Goal: Task Accomplishment & Management: Manage account settings

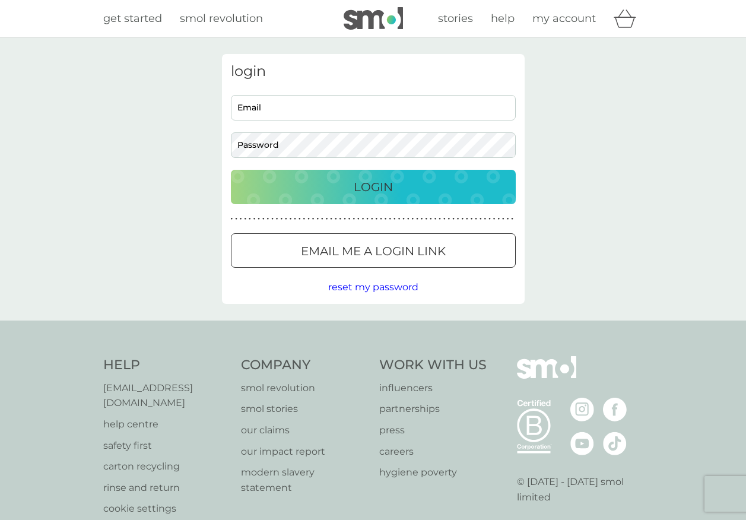
type input "[EMAIL_ADDRESS][DOMAIN_NAME]"
click at [378, 183] on p "Login" at bounding box center [373, 186] width 39 height 19
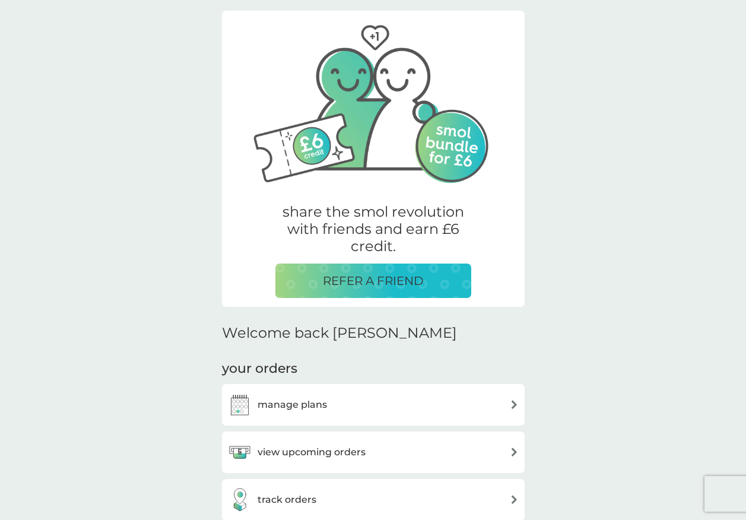
scroll to position [297, 0]
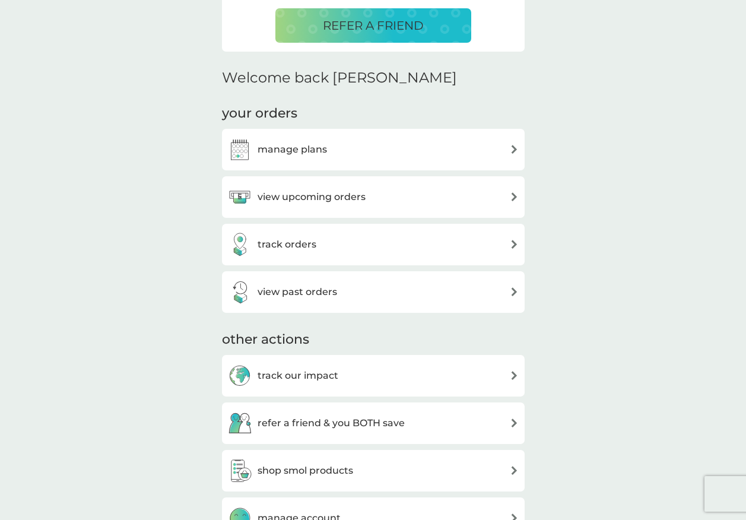
click at [299, 149] on h3 "manage plans" at bounding box center [291, 149] width 69 height 15
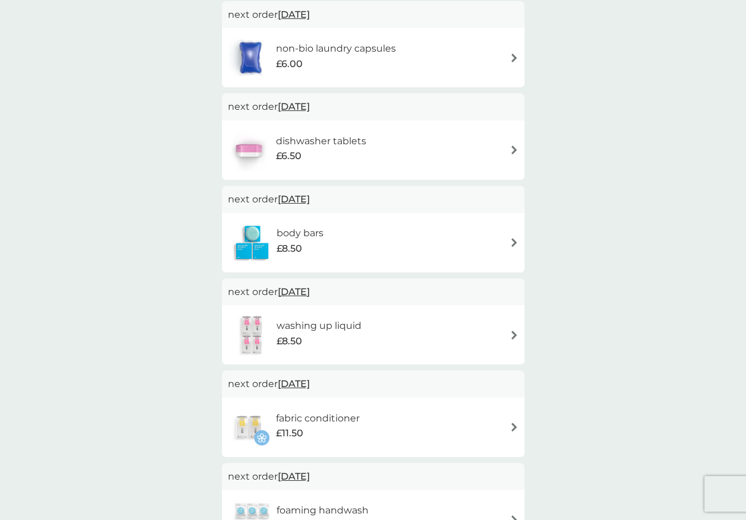
scroll to position [356, 0]
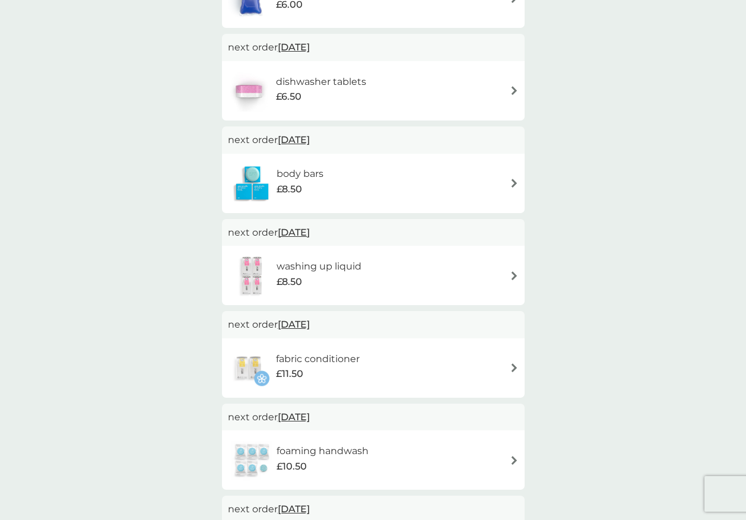
click at [511, 183] on img at bounding box center [514, 183] width 9 height 9
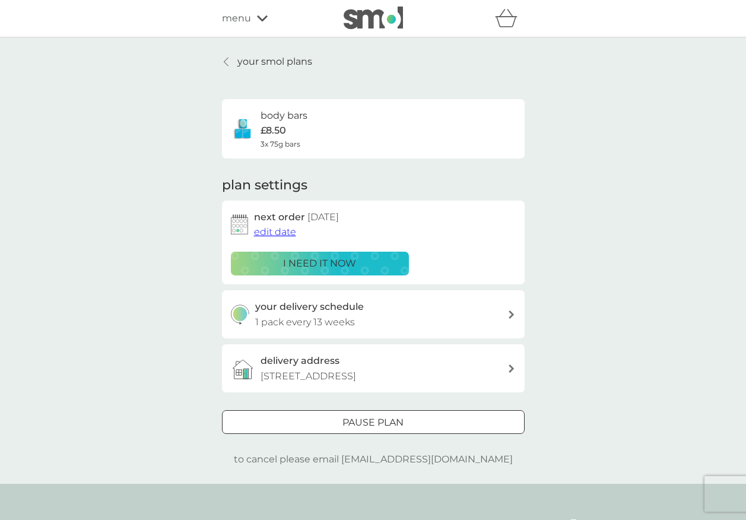
click at [499, 317] on div "your delivery schedule 1 pack every 13 weeks" at bounding box center [381, 314] width 252 height 30
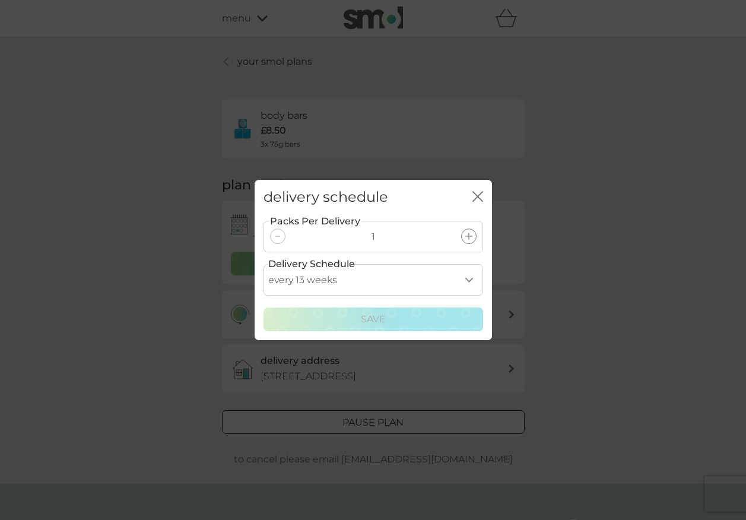
click at [281, 235] on div at bounding box center [277, 235] width 15 height 15
click at [471, 279] on select "every 1 week every 2 weeks every 3 weeks every 4 weeks every 5 weeks every 6 we…" at bounding box center [372, 279] width 219 height 31
select select "182"
click at [263, 264] on select "every 1 week every 2 weeks every 3 weeks every 4 weeks every 5 weeks every 6 we…" at bounding box center [372, 279] width 219 height 31
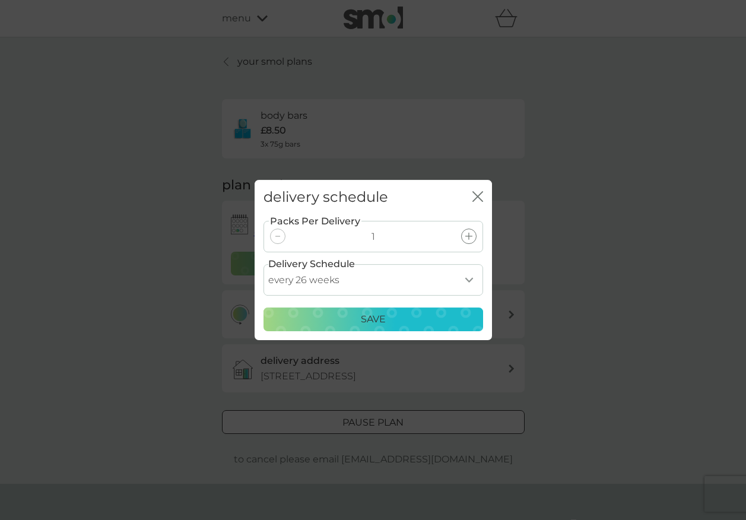
click at [368, 311] on p "Save" at bounding box center [373, 318] width 25 height 15
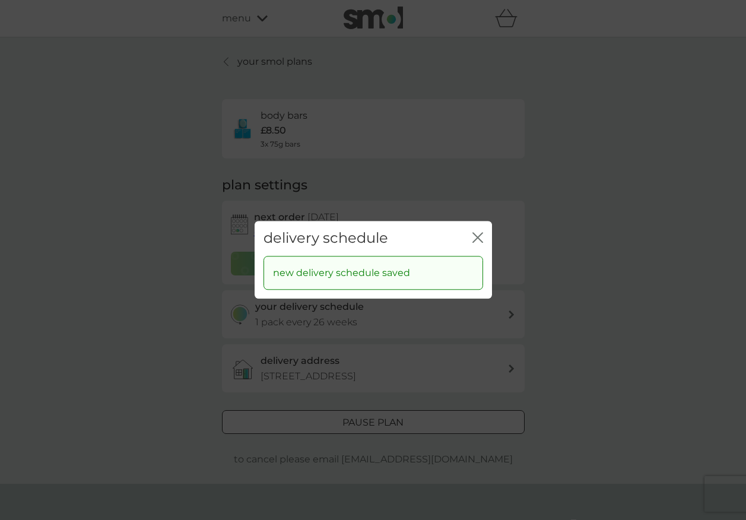
click at [477, 237] on icon "close" at bounding box center [479, 237] width 5 height 9
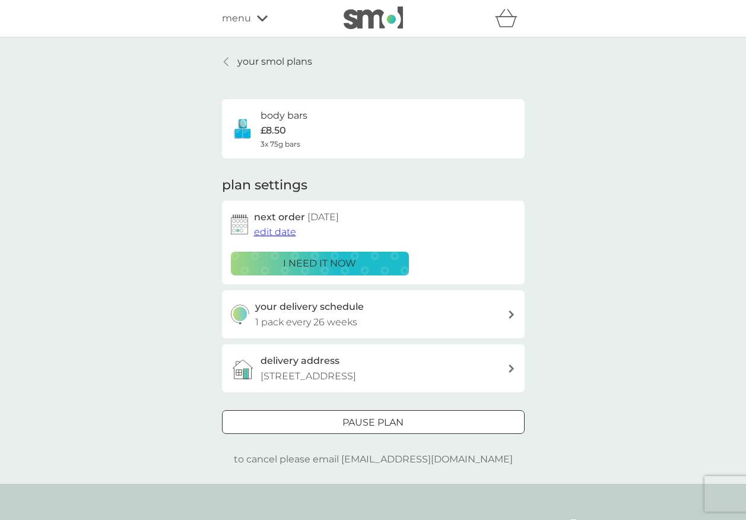
click at [371, 429] on div at bounding box center [373, 422] width 43 height 12
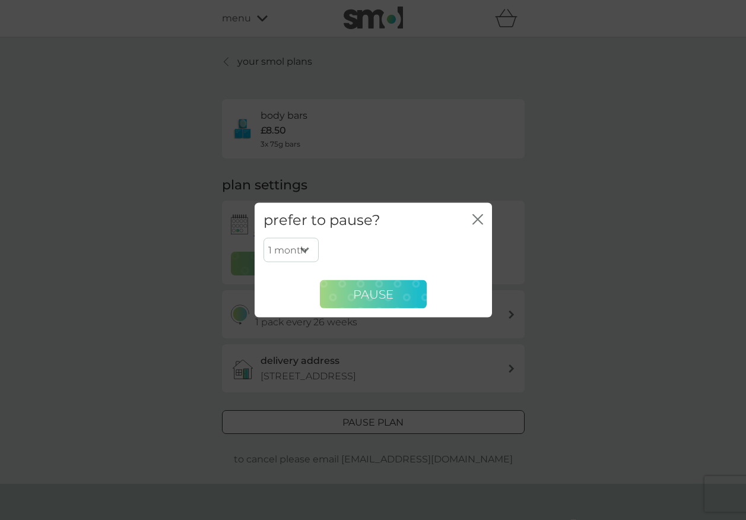
click at [384, 300] on span "Pause" at bounding box center [373, 293] width 40 height 14
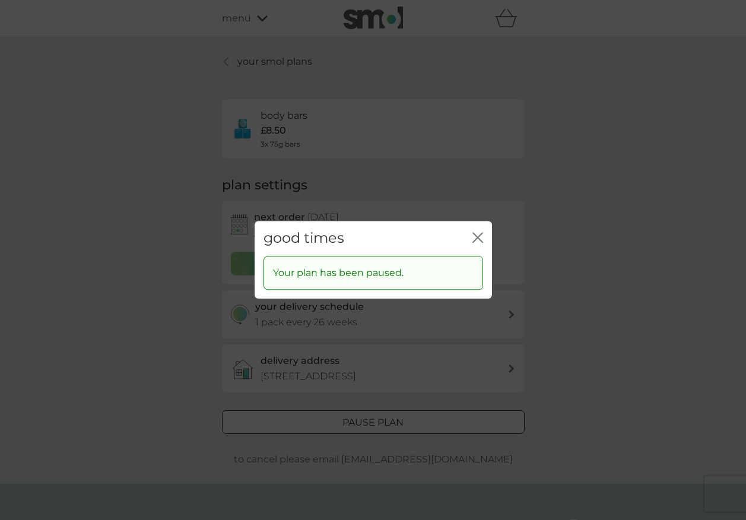
click at [479, 237] on icon "close" at bounding box center [477, 237] width 11 height 11
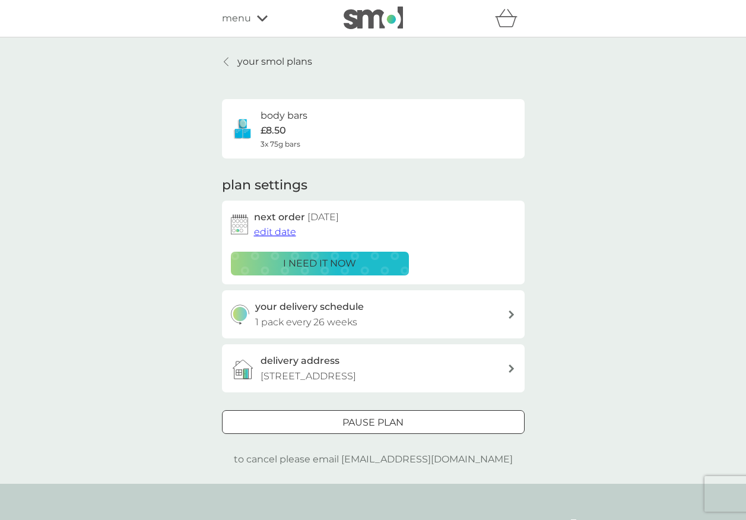
drag, startPoint x: 244, startPoint y: 59, endPoint x: 297, endPoint y: 84, distance: 58.7
click at [244, 59] on p "your smol plans" at bounding box center [274, 61] width 75 height 15
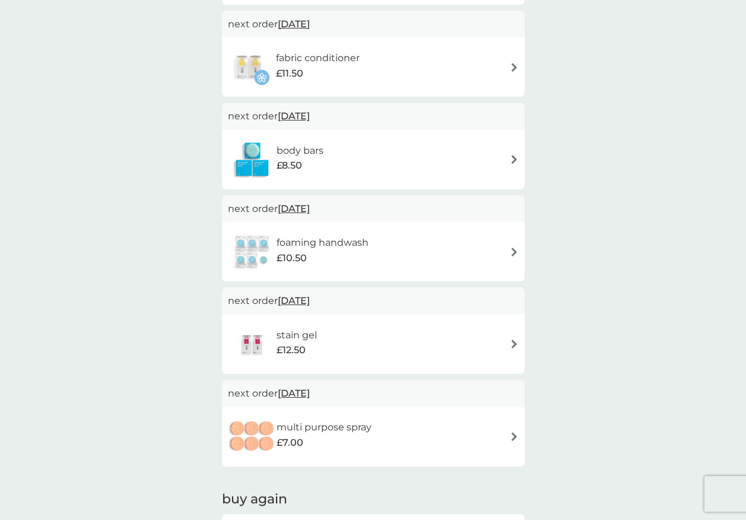
scroll to position [593, 0]
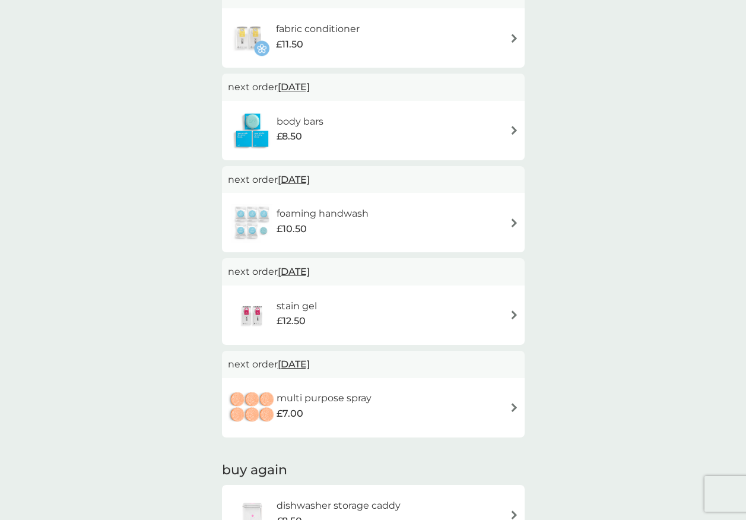
click at [510, 219] on img at bounding box center [514, 222] width 9 height 9
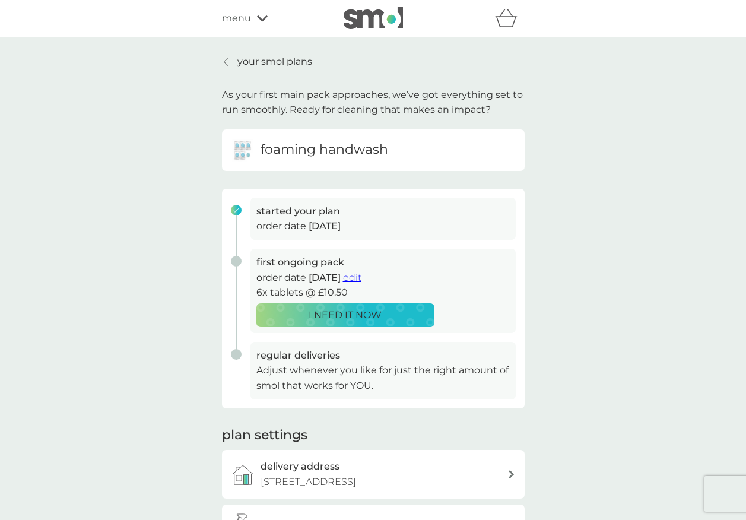
click at [361, 278] on span "edit" at bounding box center [352, 277] width 18 height 11
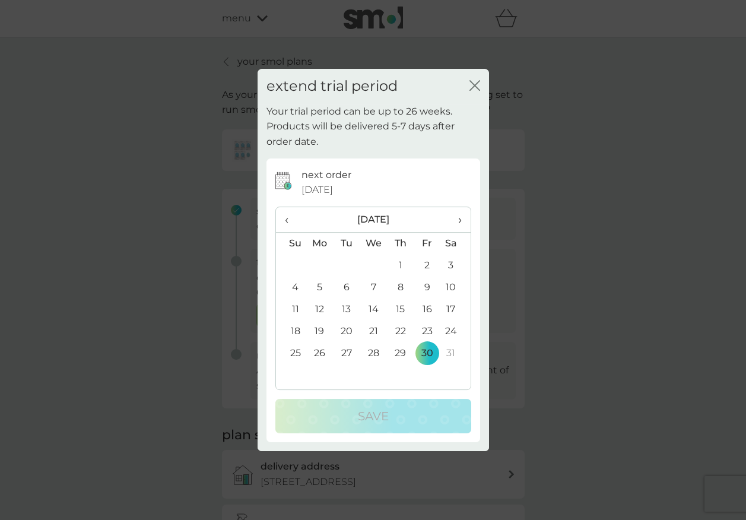
click at [286, 219] on span "‹" at bounding box center [291, 219] width 12 height 25
click at [425, 287] on td "12" at bounding box center [427, 287] width 27 height 22
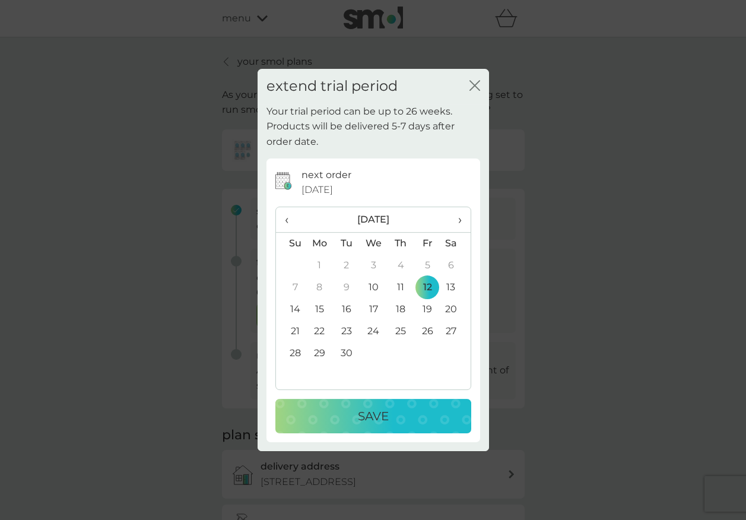
click at [426, 308] on td "19" at bounding box center [427, 309] width 27 height 22
click at [379, 413] on p "Save" at bounding box center [373, 415] width 31 height 19
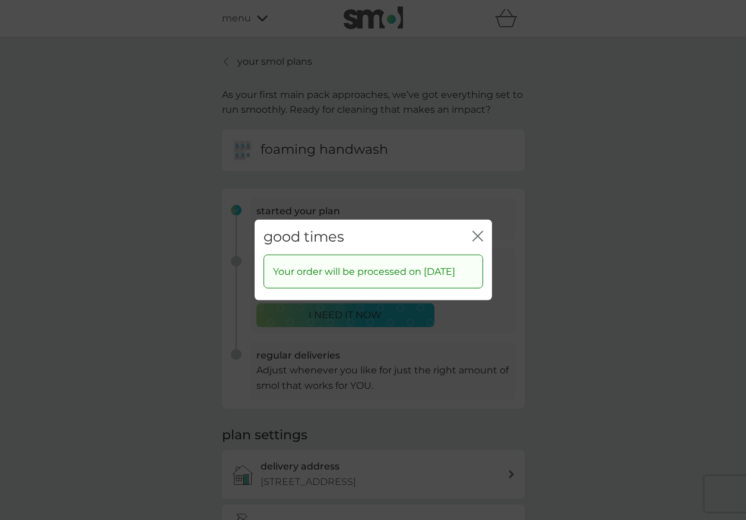
click at [476, 231] on icon "close" at bounding box center [475, 235] width 5 height 9
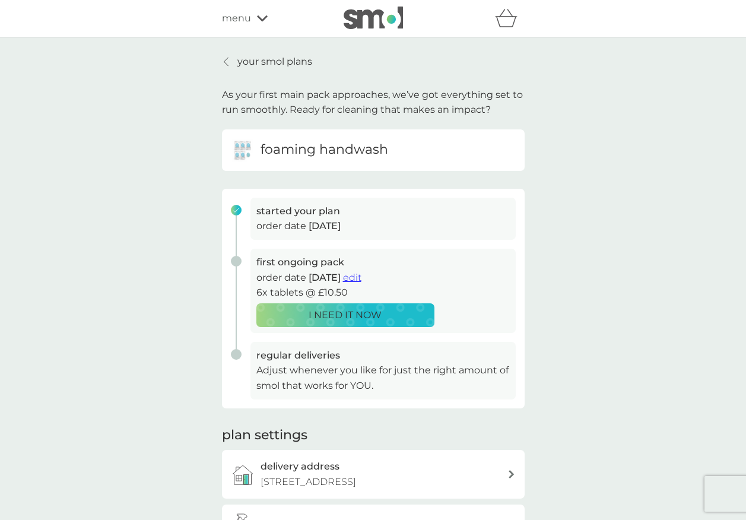
click at [252, 58] on p "your smol plans" at bounding box center [274, 61] width 75 height 15
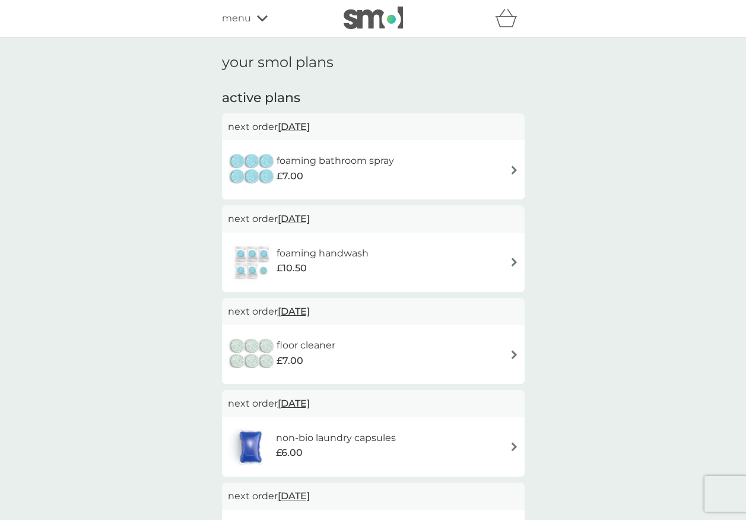
click at [235, 18] on span "menu" at bounding box center [236, 18] width 29 height 15
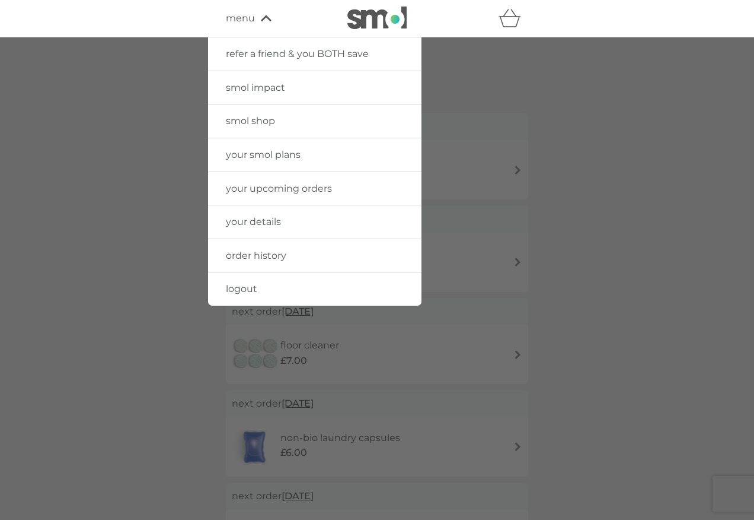
click at [265, 89] on span "smol impact" at bounding box center [255, 87] width 59 height 11
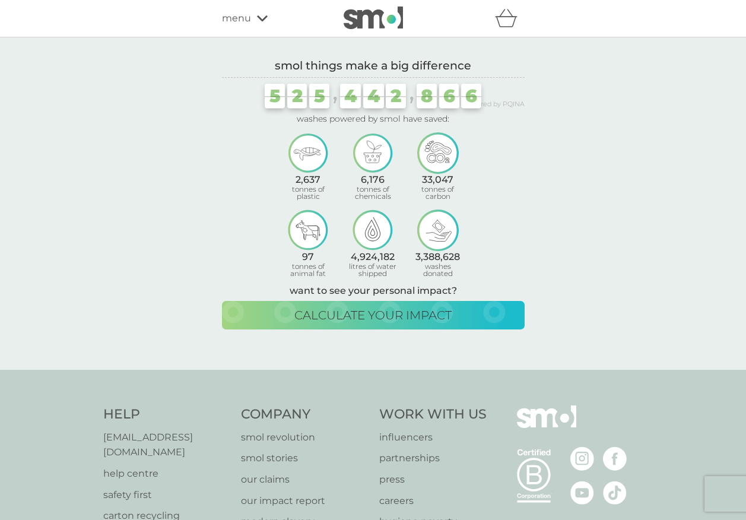
click at [252, 14] on div "menu" at bounding box center [272, 18] width 101 height 15
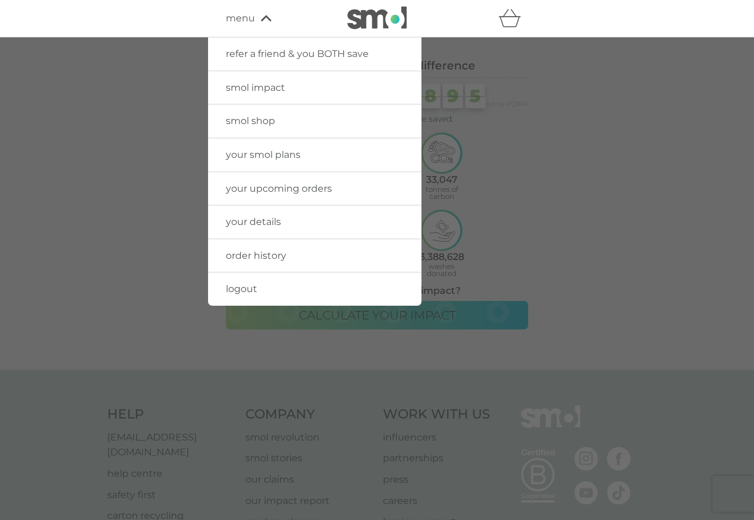
click at [268, 117] on span "smol shop" at bounding box center [250, 120] width 49 height 11
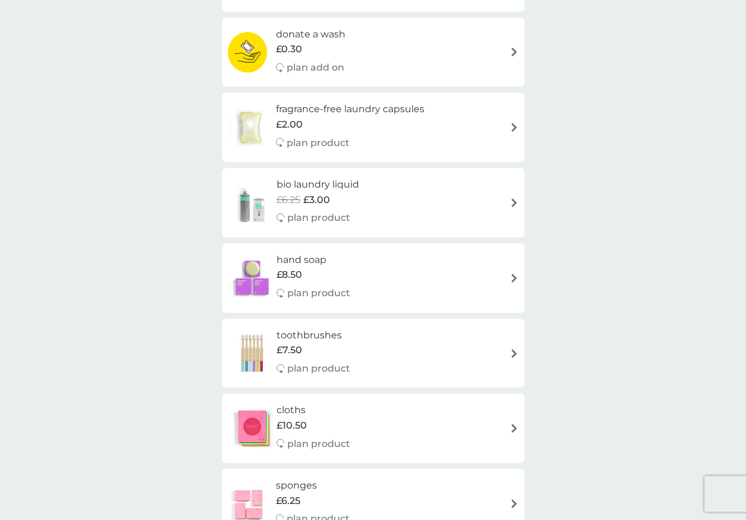
scroll to position [237, 0]
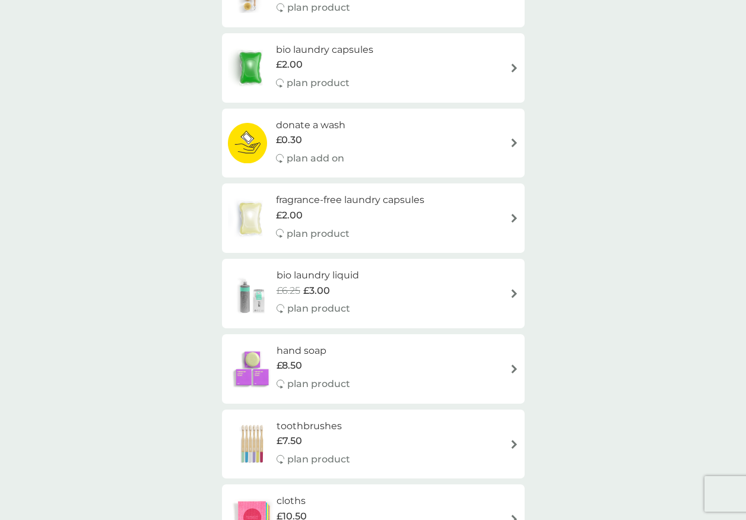
click at [513, 220] on img at bounding box center [514, 218] width 9 height 9
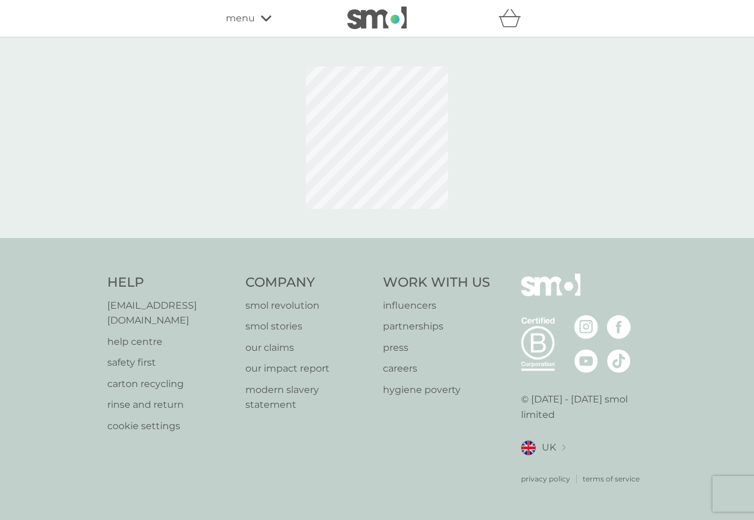
select select "42"
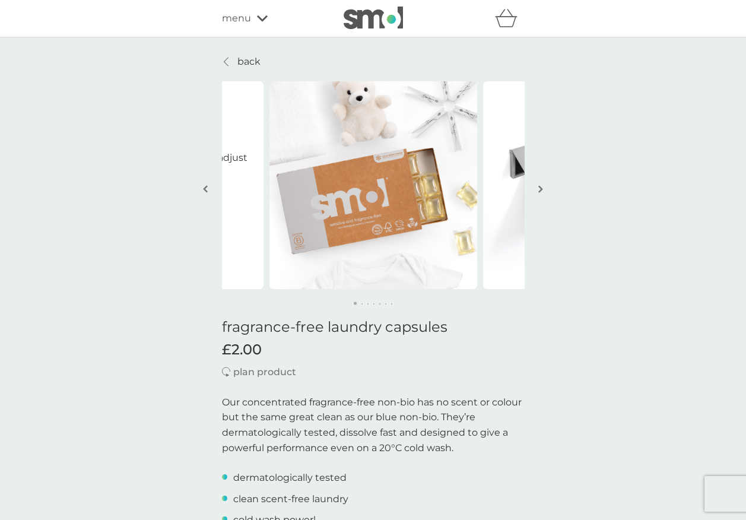
click at [253, 58] on p "back" at bounding box center [248, 61] width 23 height 15
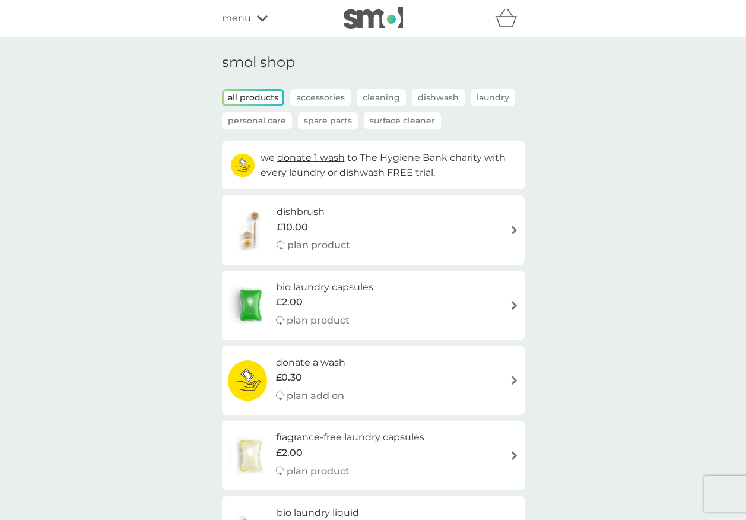
click at [508, 302] on div "bio laundry capsules £2.00 plan product" at bounding box center [373, 305] width 291 height 52
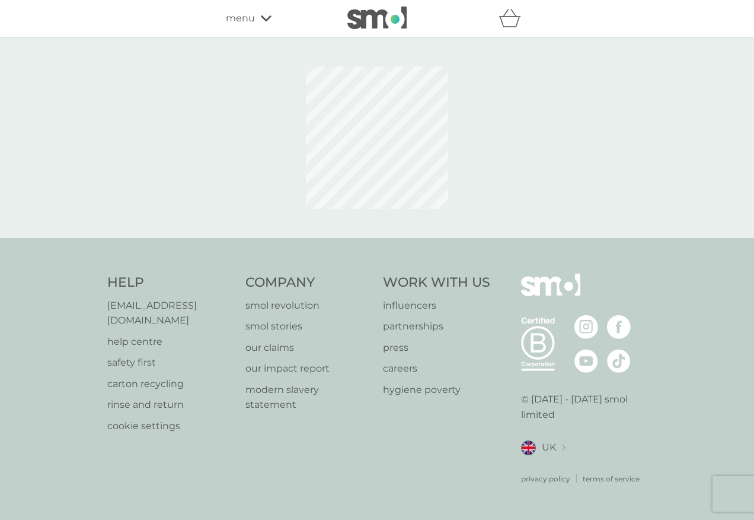
select select "42"
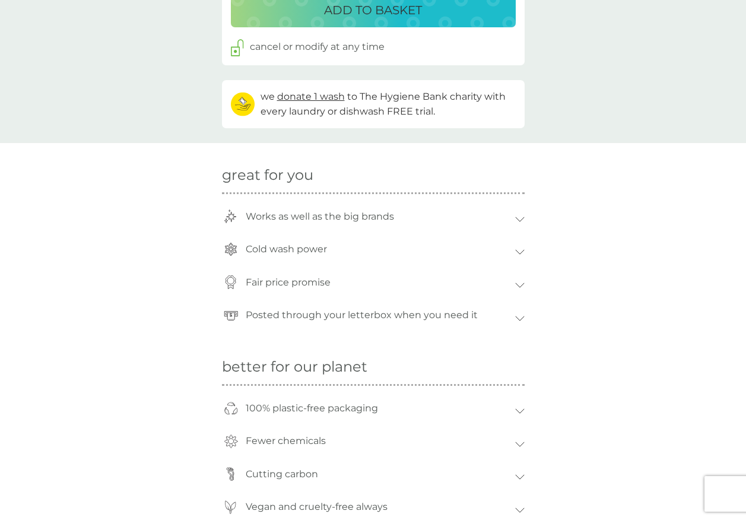
scroll to position [771, 0]
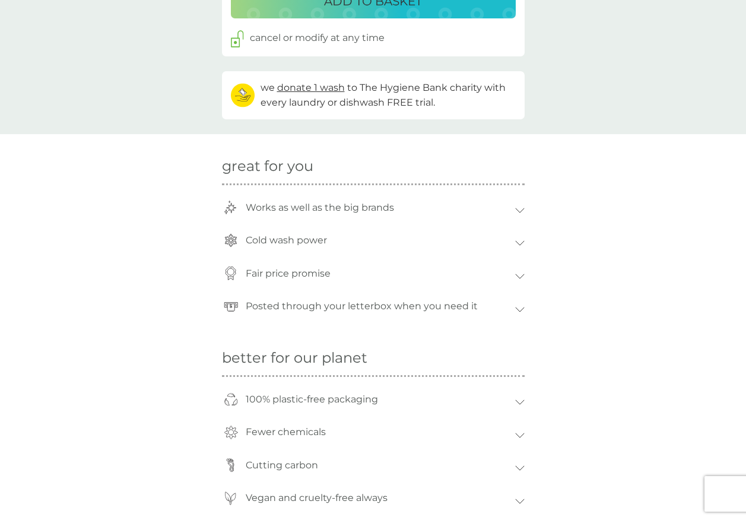
click at [521, 210] on icon at bounding box center [519, 210] width 8 height 4
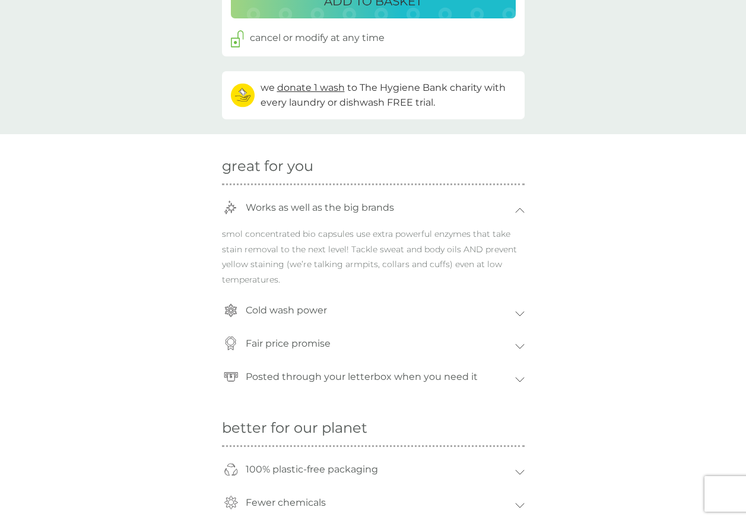
click at [521, 210] on icon at bounding box center [519, 210] width 9 height 5
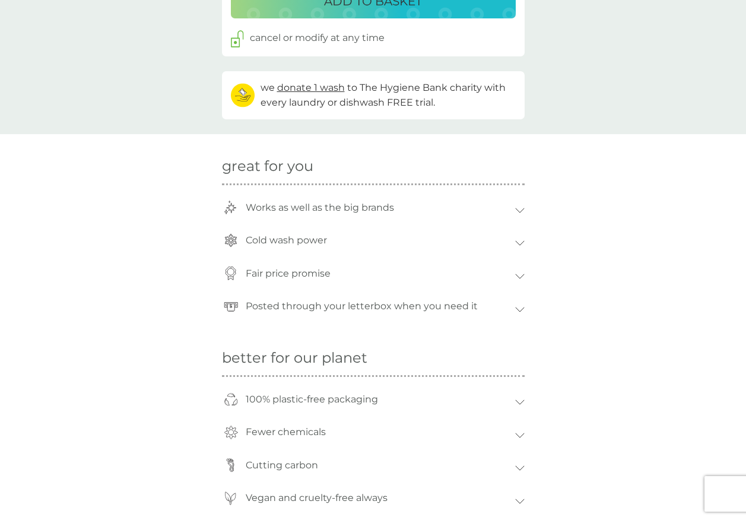
scroll to position [475, 0]
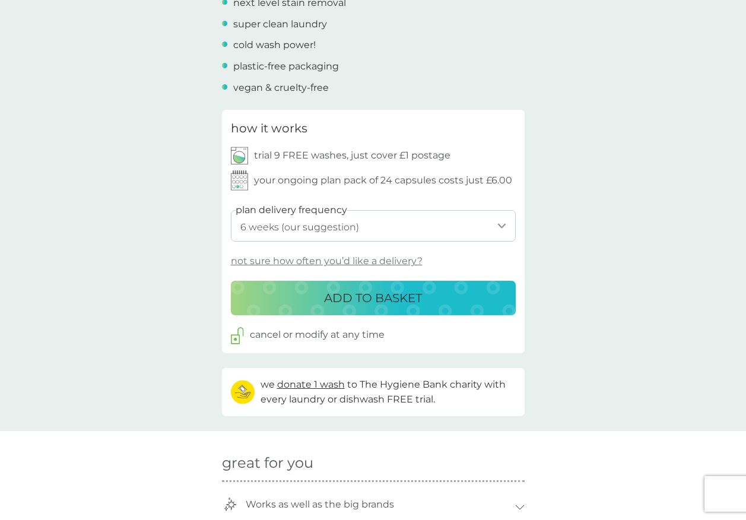
click at [359, 303] on p "ADD TO BASKET" at bounding box center [373, 297] width 98 height 19
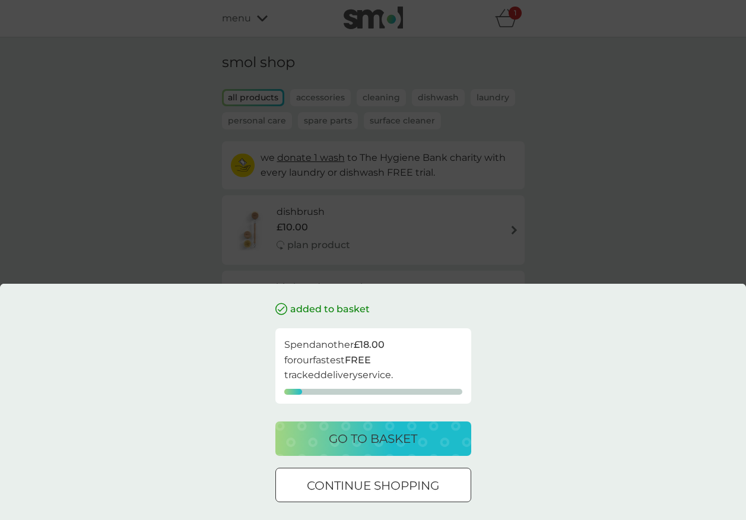
click at [387, 484] on div at bounding box center [387, 484] width 0 height 0
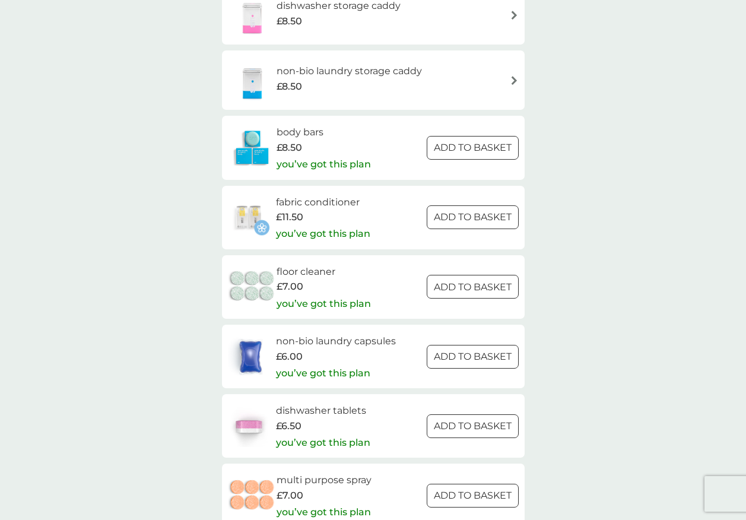
scroll to position [1246, 0]
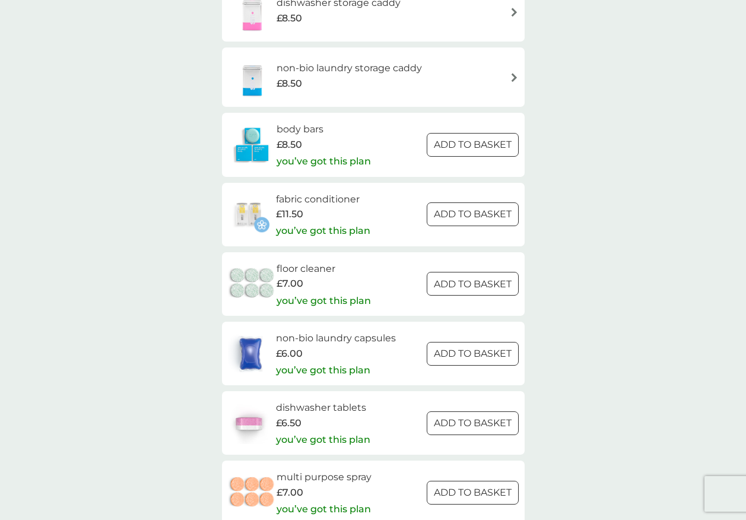
click at [241, 353] on img at bounding box center [250, 354] width 45 height 42
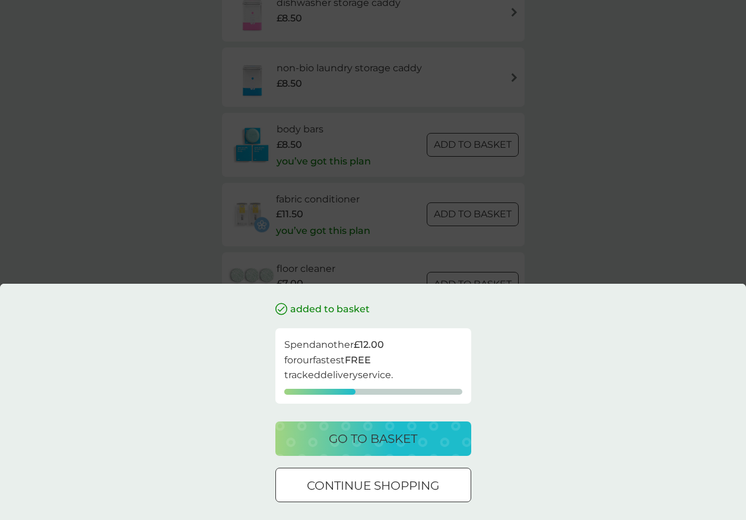
click at [375, 486] on div at bounding box center [373, 485] width 43 height 12
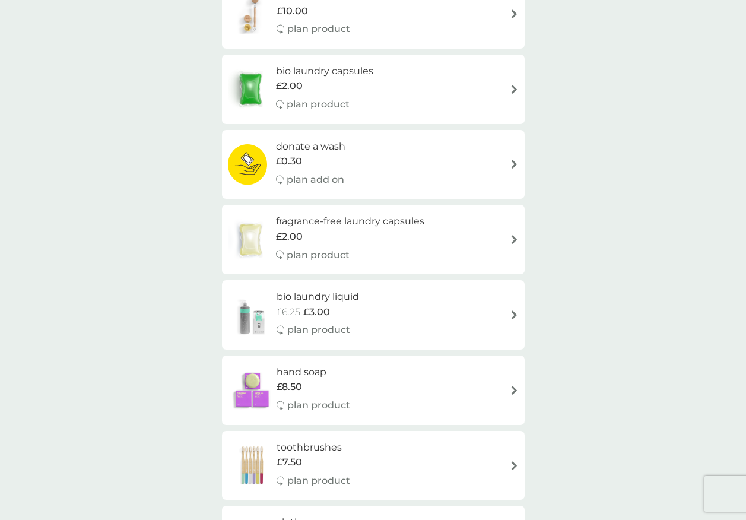
scroll to position [237, 0]
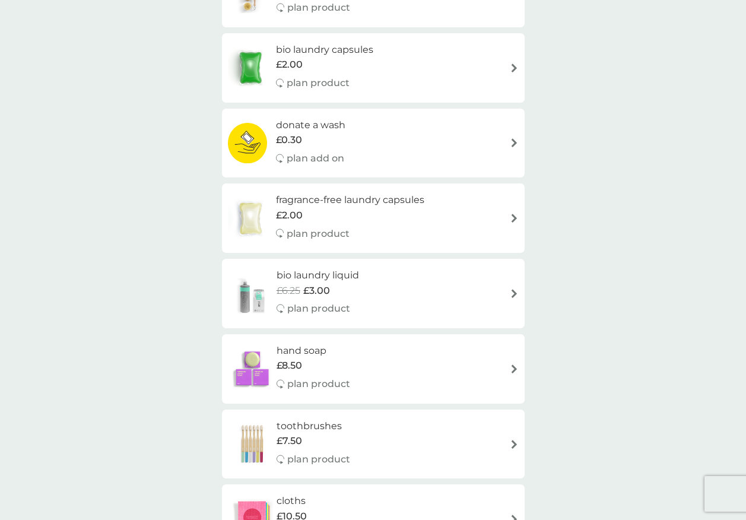
click at [510, 293] on img at bounding box center [514, 293] width 9 height 9
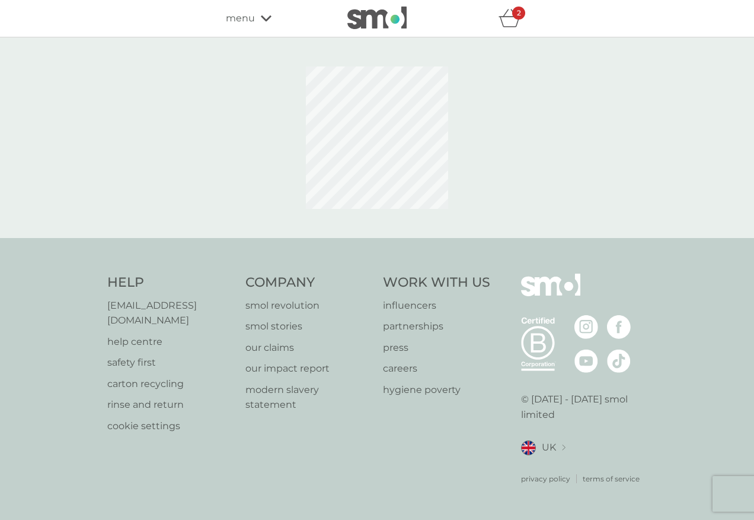
select select "91"
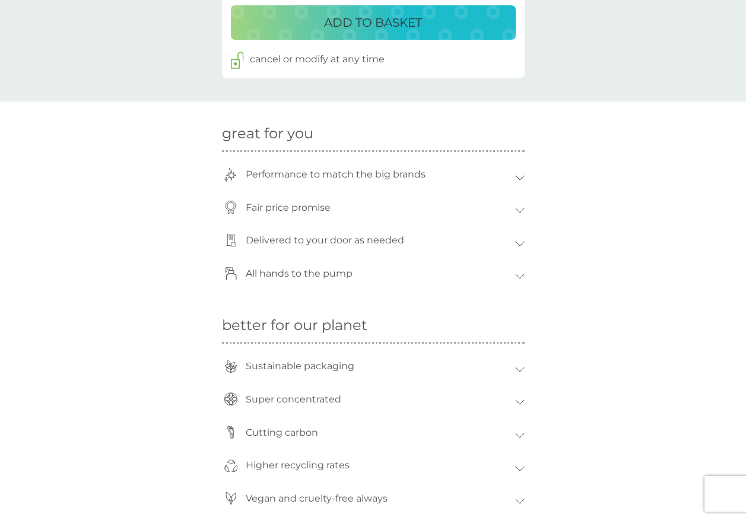
scroll to position [771, 0]
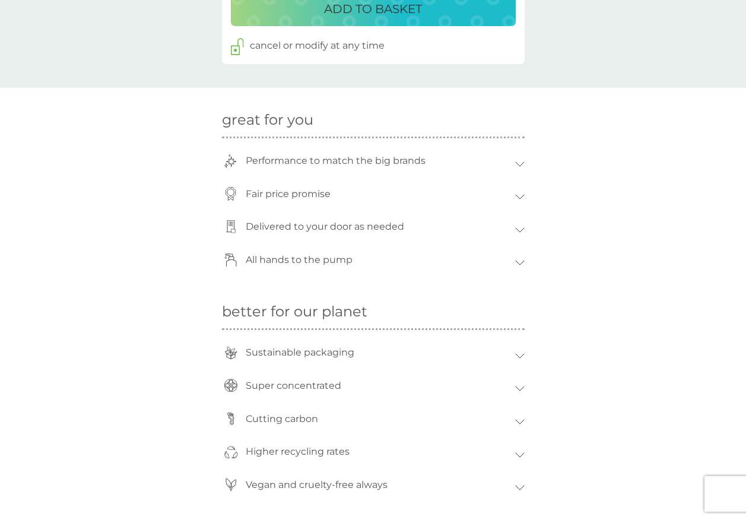
click at [521, 260] on icon at bounding box center [519, 262] width 9 height 5
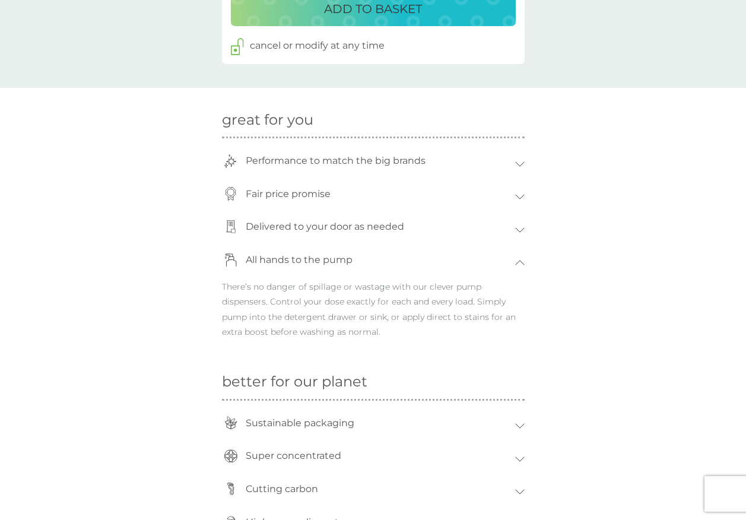
click at [520, 161] on icon at bounding box center [519, 163] width 9 height 5
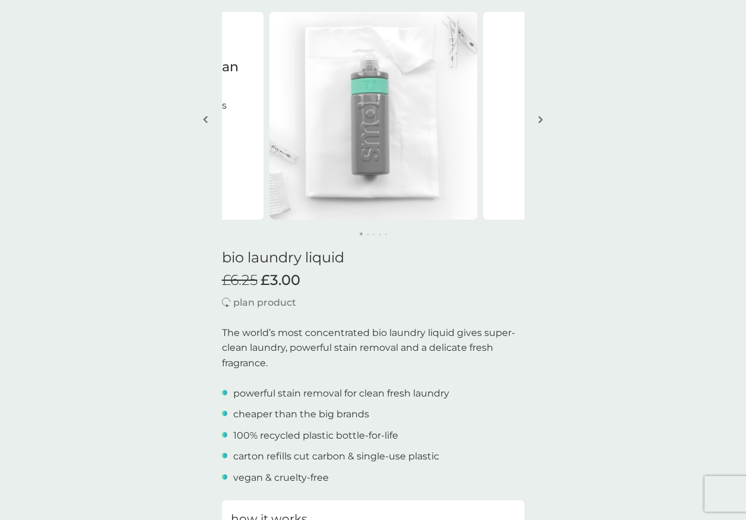
scroll to position [0, 0]
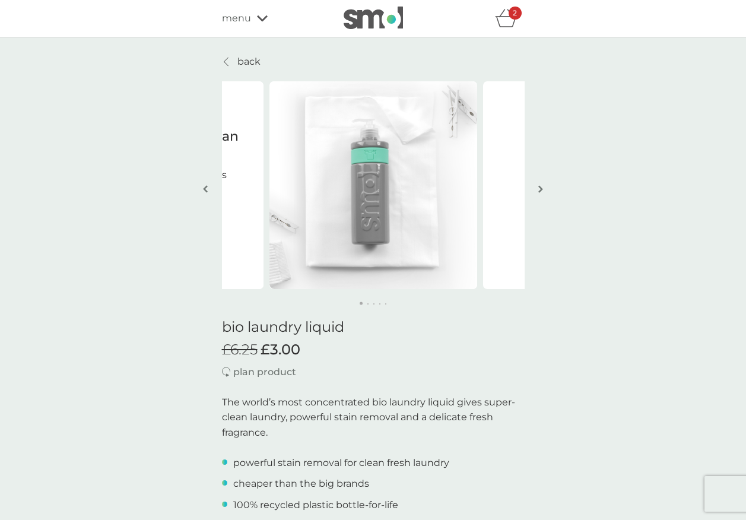
click at [515, 1] on div "refer a friend & you BOTH save smol impact smol shop your smol plans your upcom…" at bounding box center [373, 18] width 746 height 37
click at [509, 13] on div "2" at bounding box center [514, 13] width 13 height 13
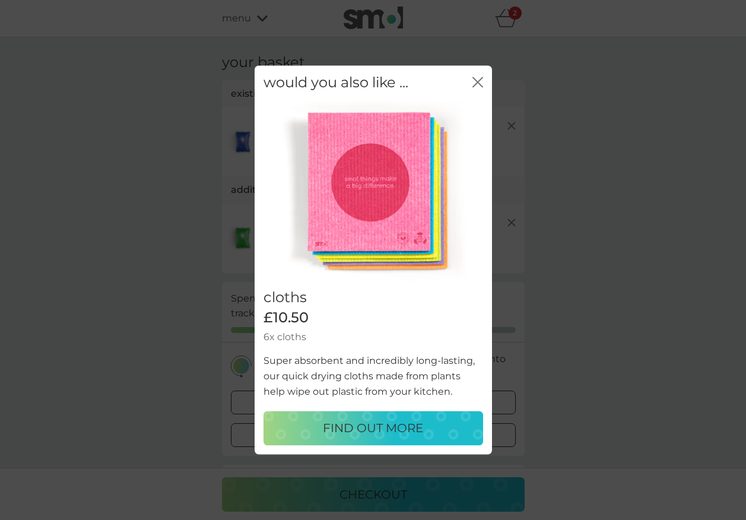
click at [479, 81] on icon "close" at bounding box center [479, 81] width 5 height 9
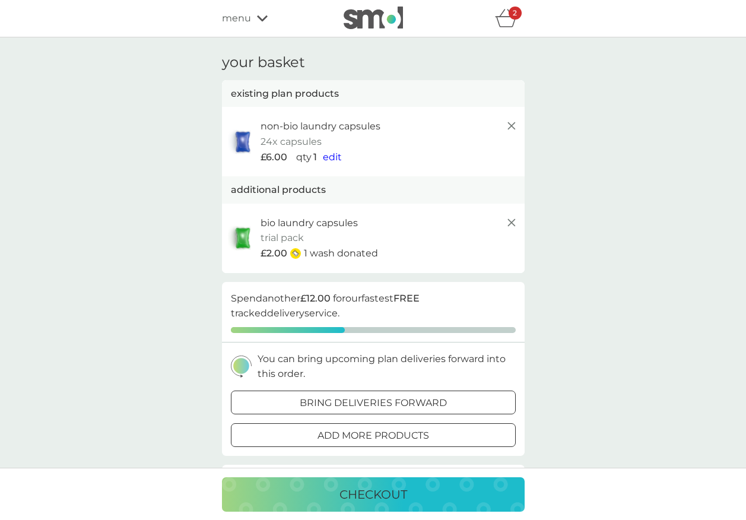
click at [509, 126] on icon at bounding box center [511, 126] width 14 height 14
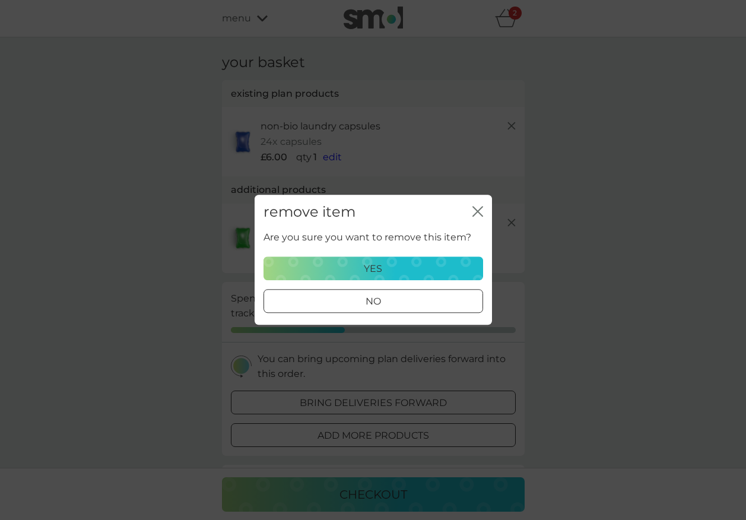
click at [401, 270] on div "yes" at bounding box center [373, 268] width 204 height 15
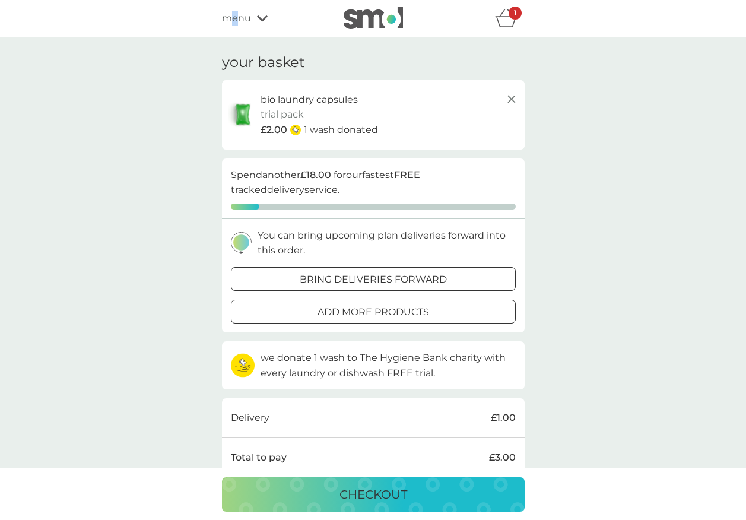
click at [234, 17] on span "menu" at bounding box center [236, 18] width 29 height 15
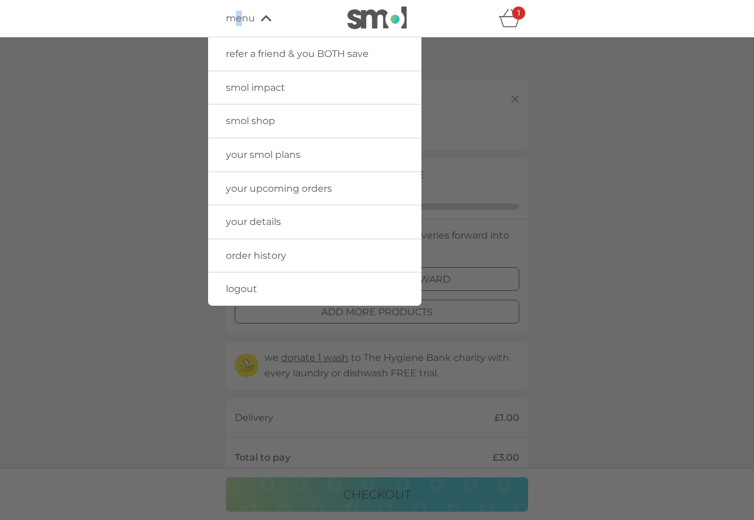
drag, startPoint x: 234, startPoint y: 17, endPoint x: 268, endPoint y: 122, distance: 110.7
click at [268, 122] on span "smol shop" at bounding box center [250, 120] width 49 height 11
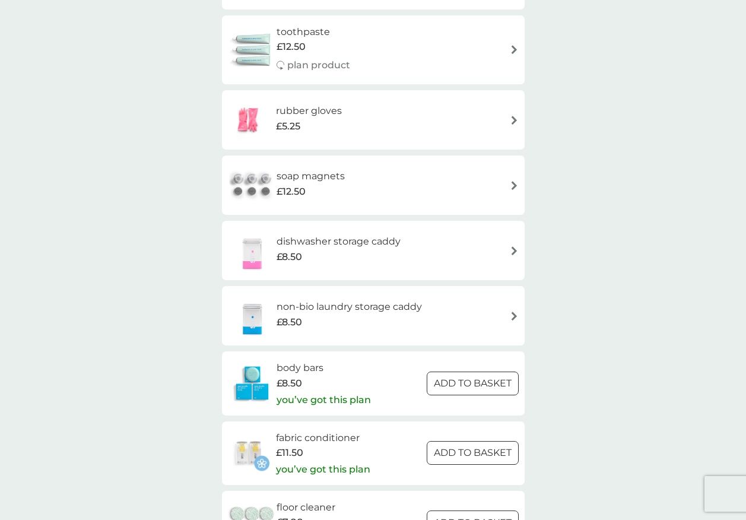
scroll to position [1008, 0]
click at [510, 183] on img at bounding box center [514, 184] width 9 height 9
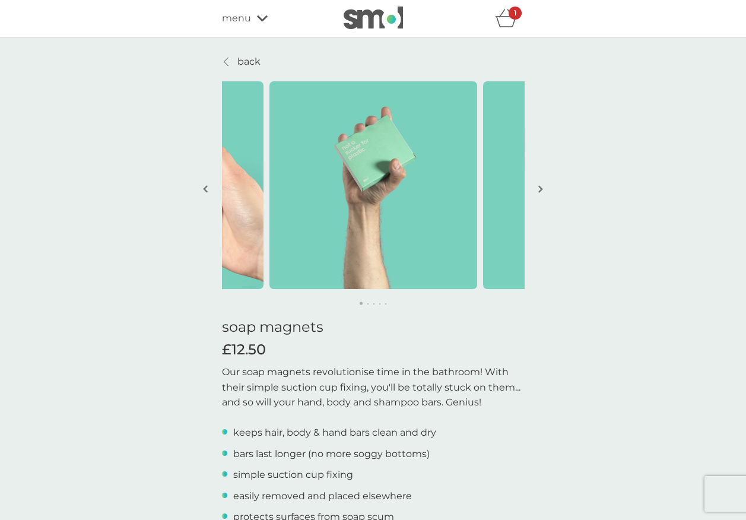
click at [539, 186] on img "button" at bounding box center [540, 188] width 5 height 9
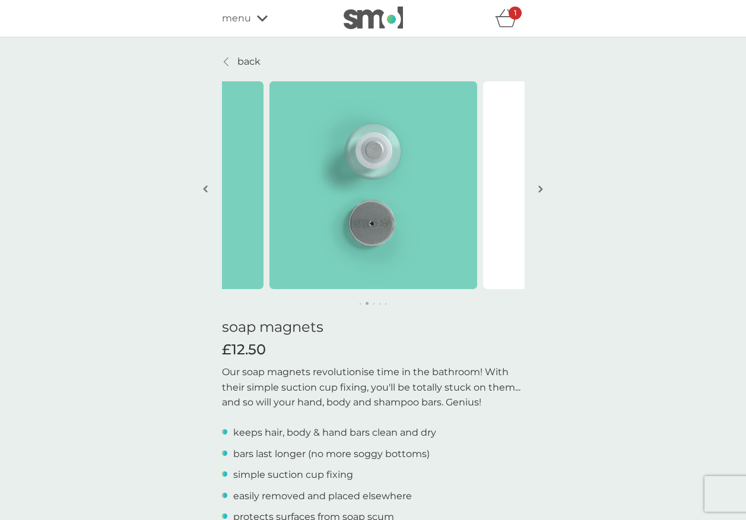
click at [540, 187] on img "button" at bounding box center [540, 188] width 5 height 9
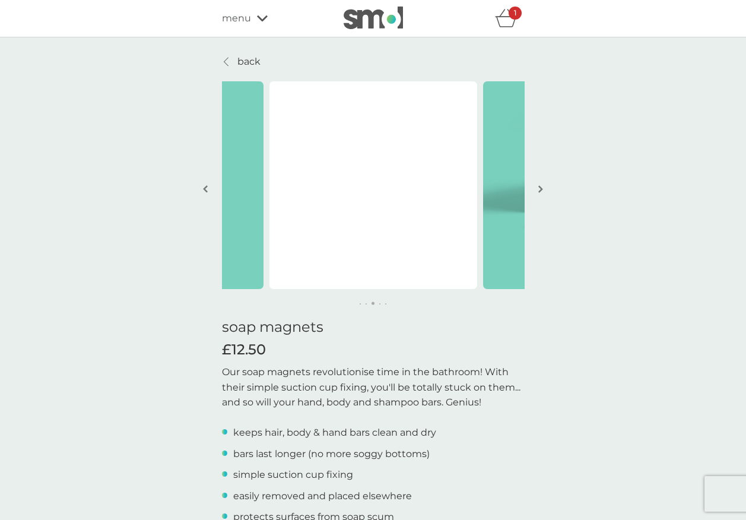
click at [540, 187] on img "button" at bounding box center [540, 188] width 5 height 9
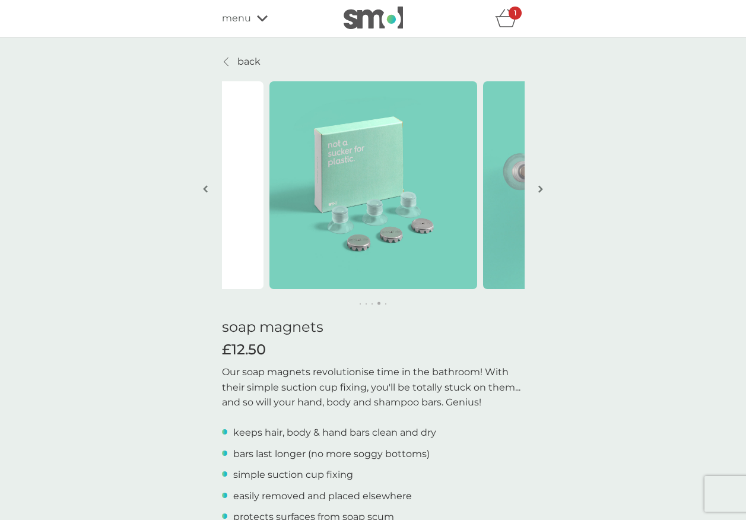
click at [540, 187] on img "button" at bounding box center [540, 188] width 5 height 9
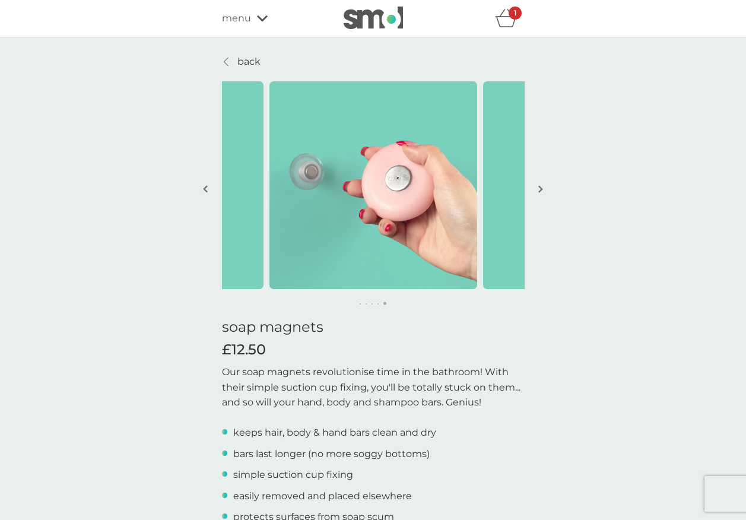
click at [540, 187] on img "button" at bounding box center [540, 188] width 5 height 9
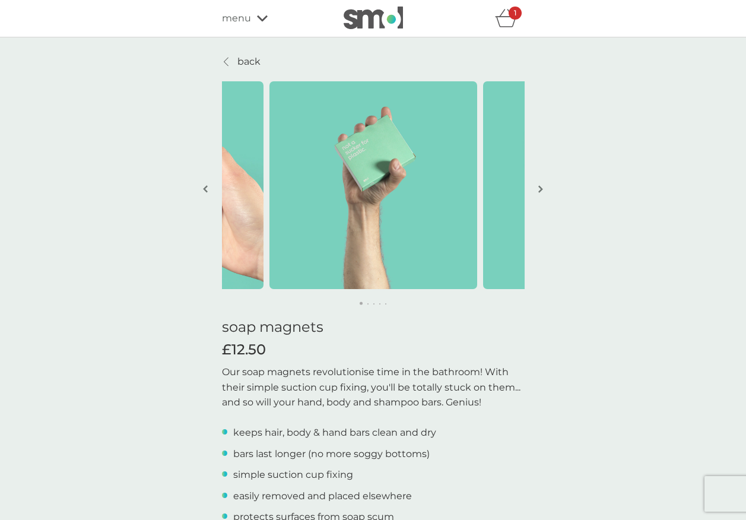
click at [540, 187] on img "button" at bounding box center [540, 188] width 5 height 9
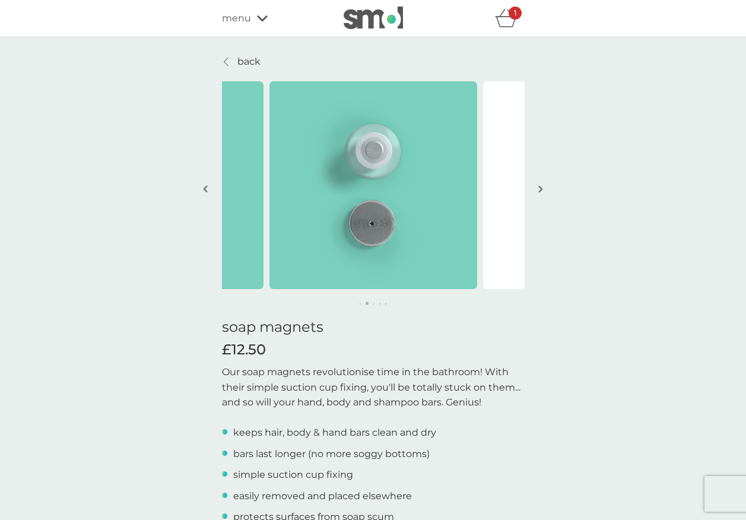
click at [540, 187] on img "button" at bounding box center [540, 188] width 5 height 9
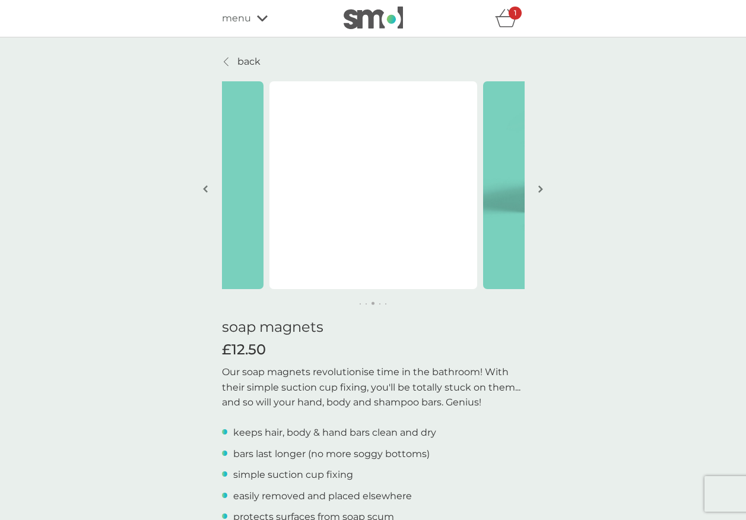
click at [259, 60] on p "back" at bounding box center [248, 61] width 23 height 15
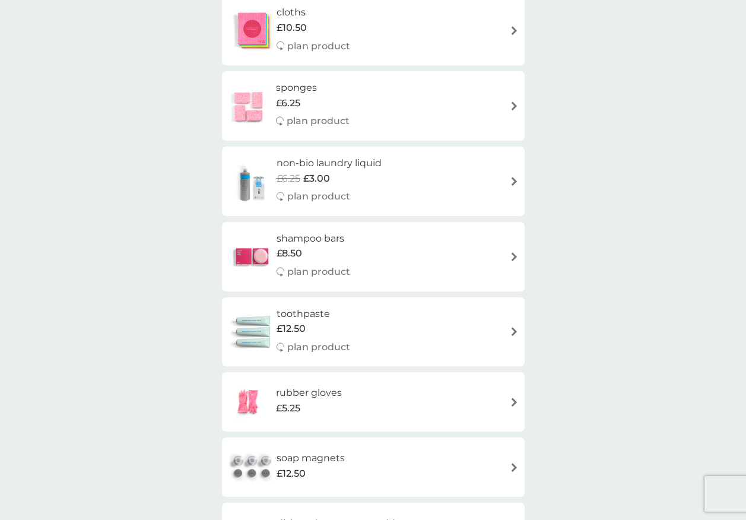
scroll to position [771, 0]
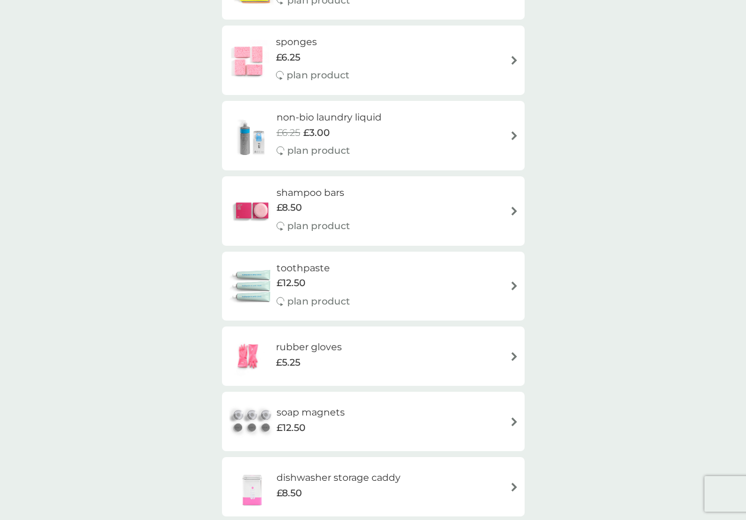
click at [511, 282] on img at bounding box center [514, 285] width 9 height 9
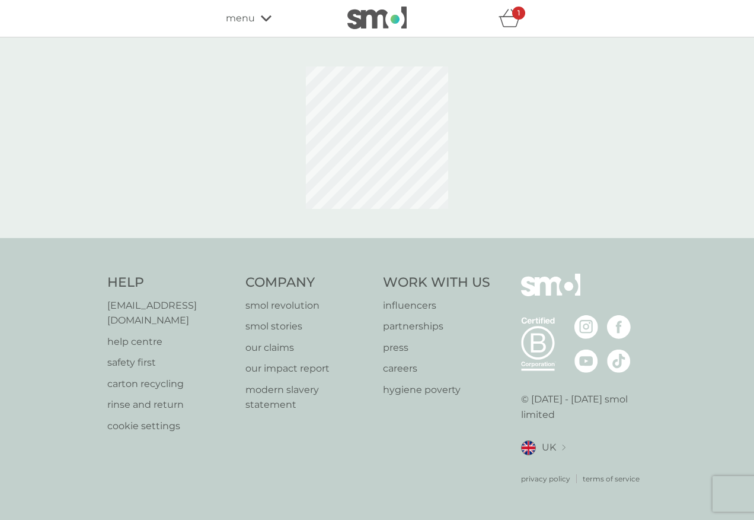
select select "91"
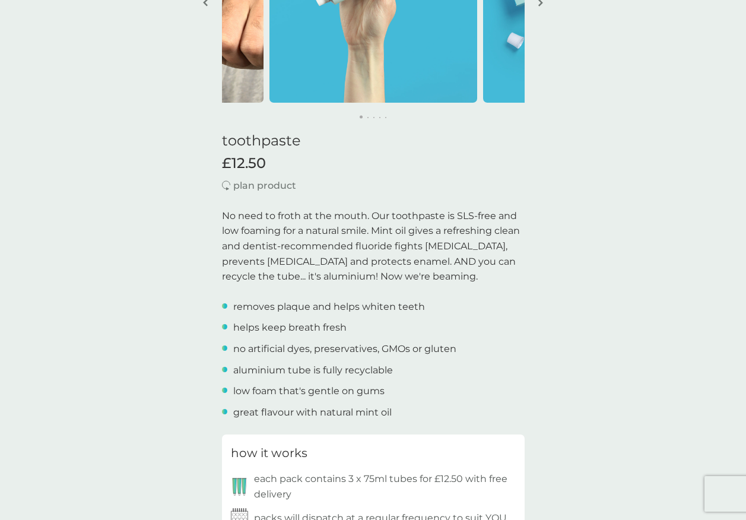
scroll to position [119, 0]
